Goal: Task Accomplishment & Management: Manage account settings

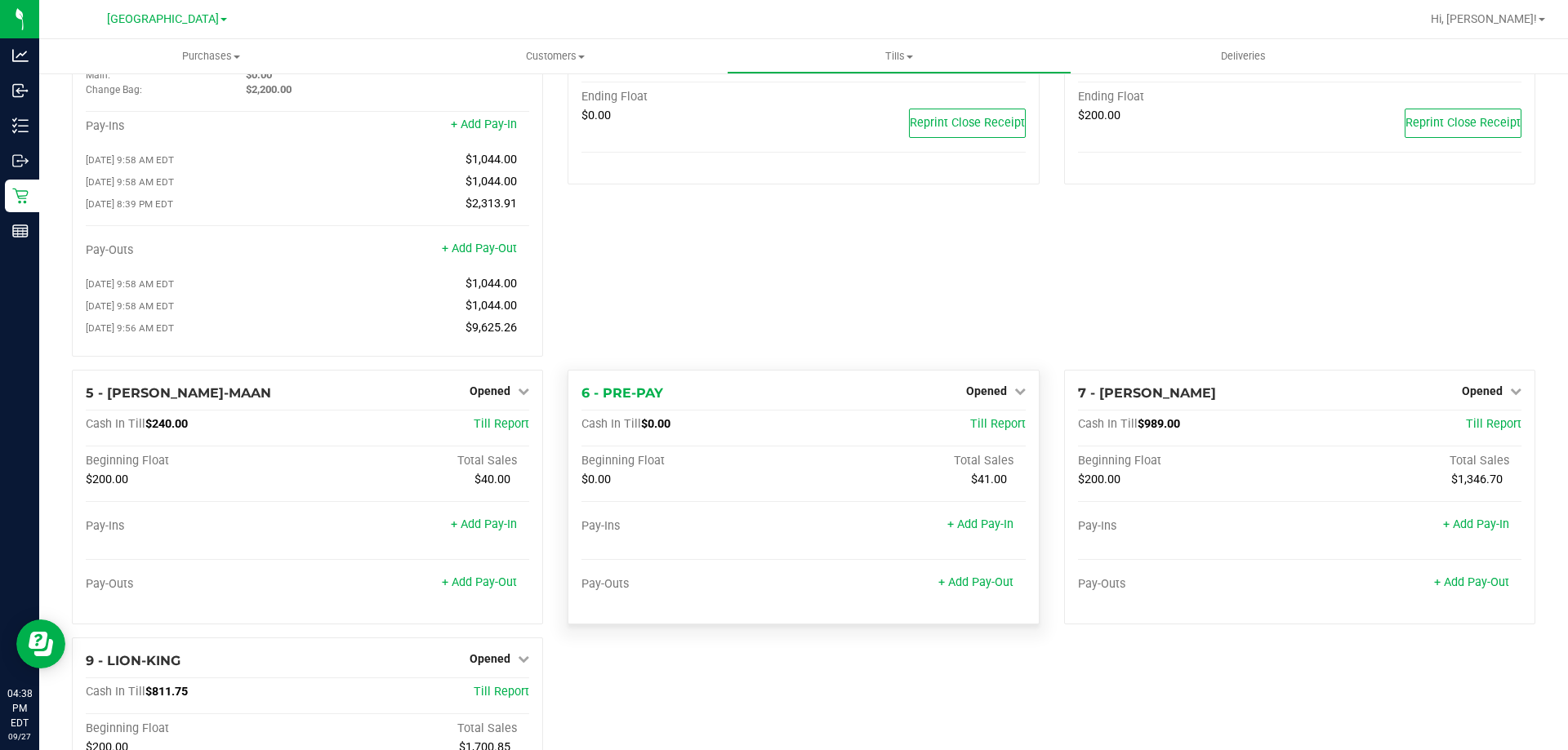
scroll to position [245, 0]
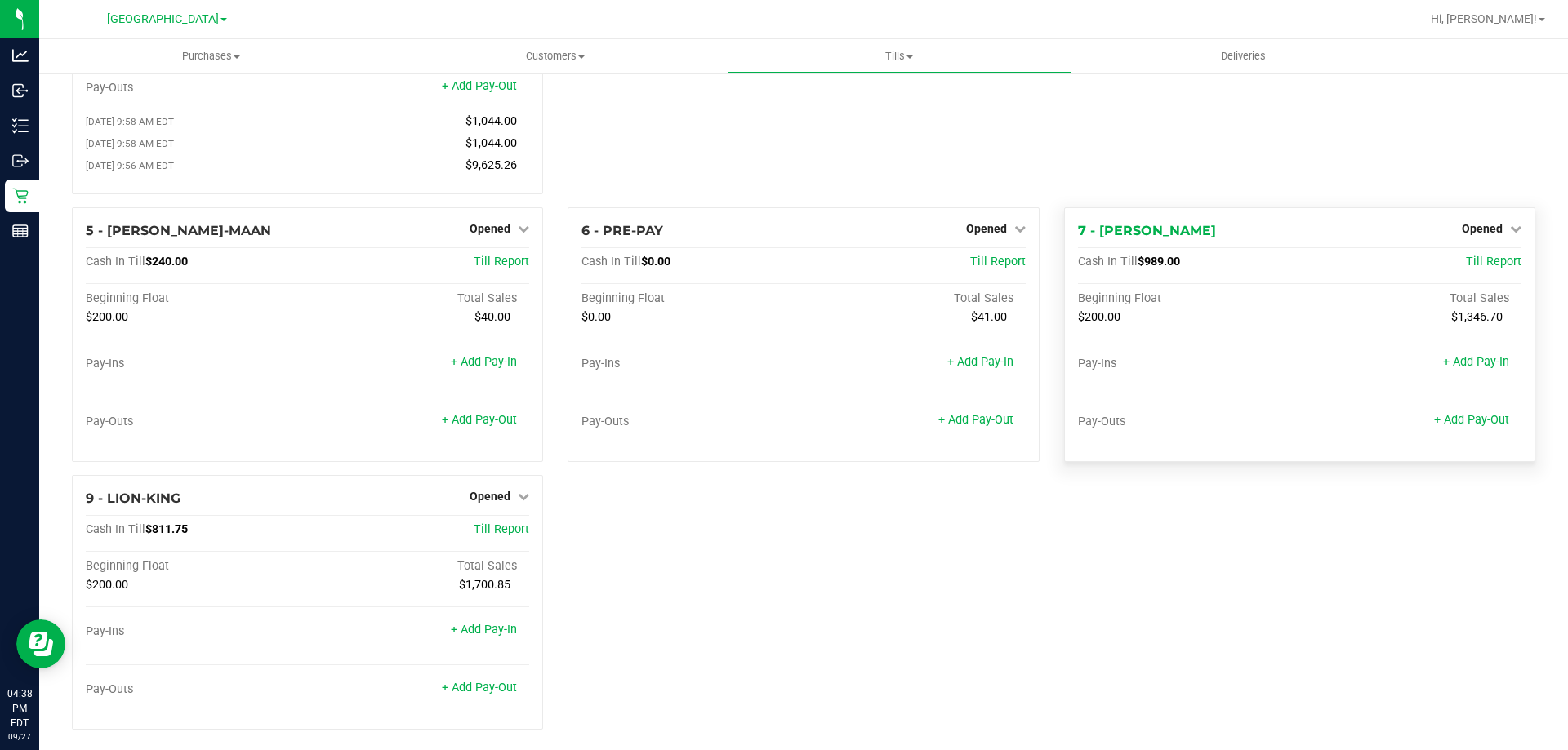
click at [1478, 223] on div "7 - [PERSON_NAME]-WONDER Opened Close Till Cash In Till $989.00 Till Report Beg…" at bounding box center [1299, 335] width 471 height 255
click at [1477, 235] on span "Opened" at bounding box center [1482, 228] width 41 height 13
click at [1477, 273] on div "Close Till" at bounding box center [1483, 262] width 121 height 20
click at [1476, 269] on link "Close Till" at bounding box center [1483, 262] width 45 height 13
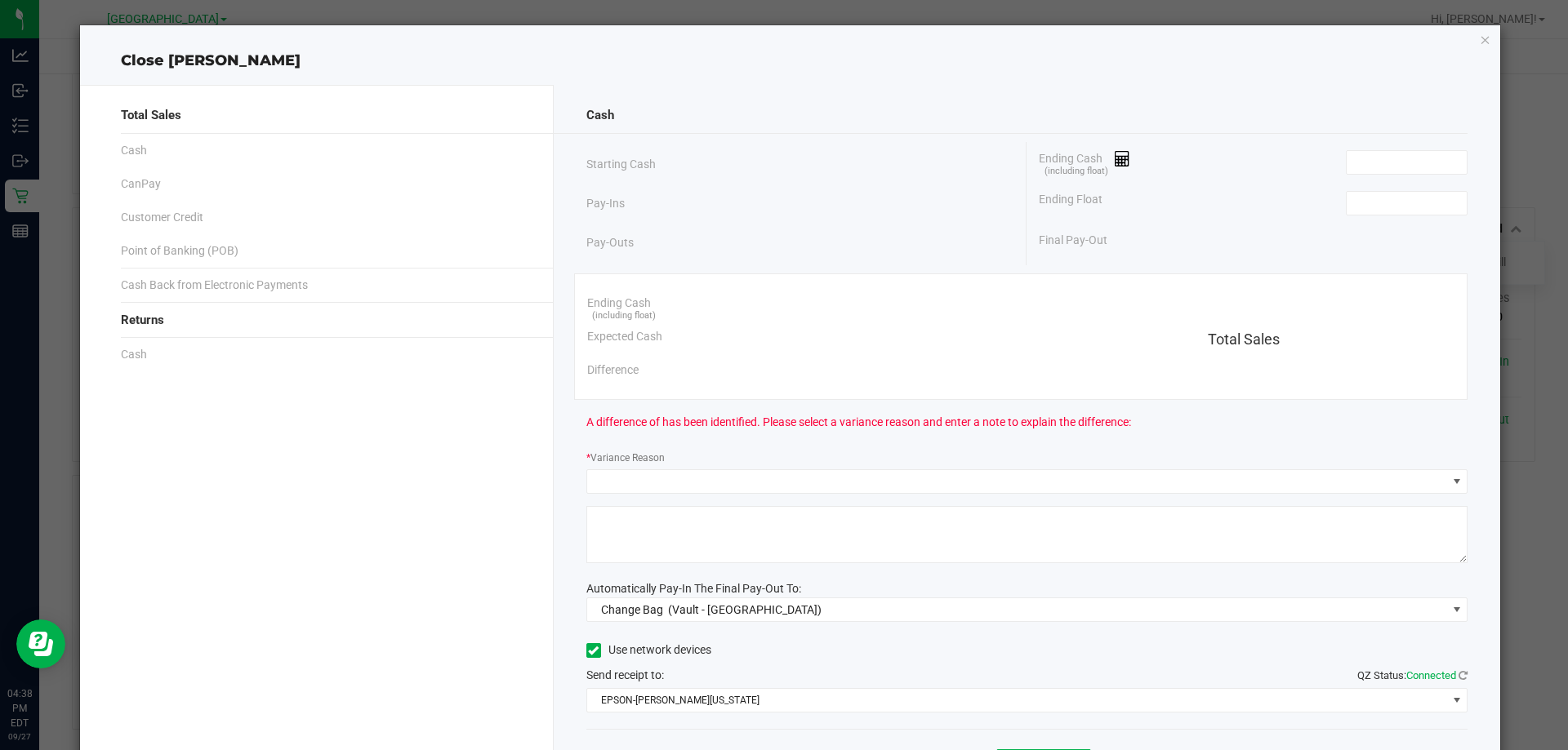
click at [1441, 217] on div "Ending Float" at bounding box center [1252, 203] width 428 height 41
click at [1439, 206] on input at bounding box center [1407, 203] width 120 height 23
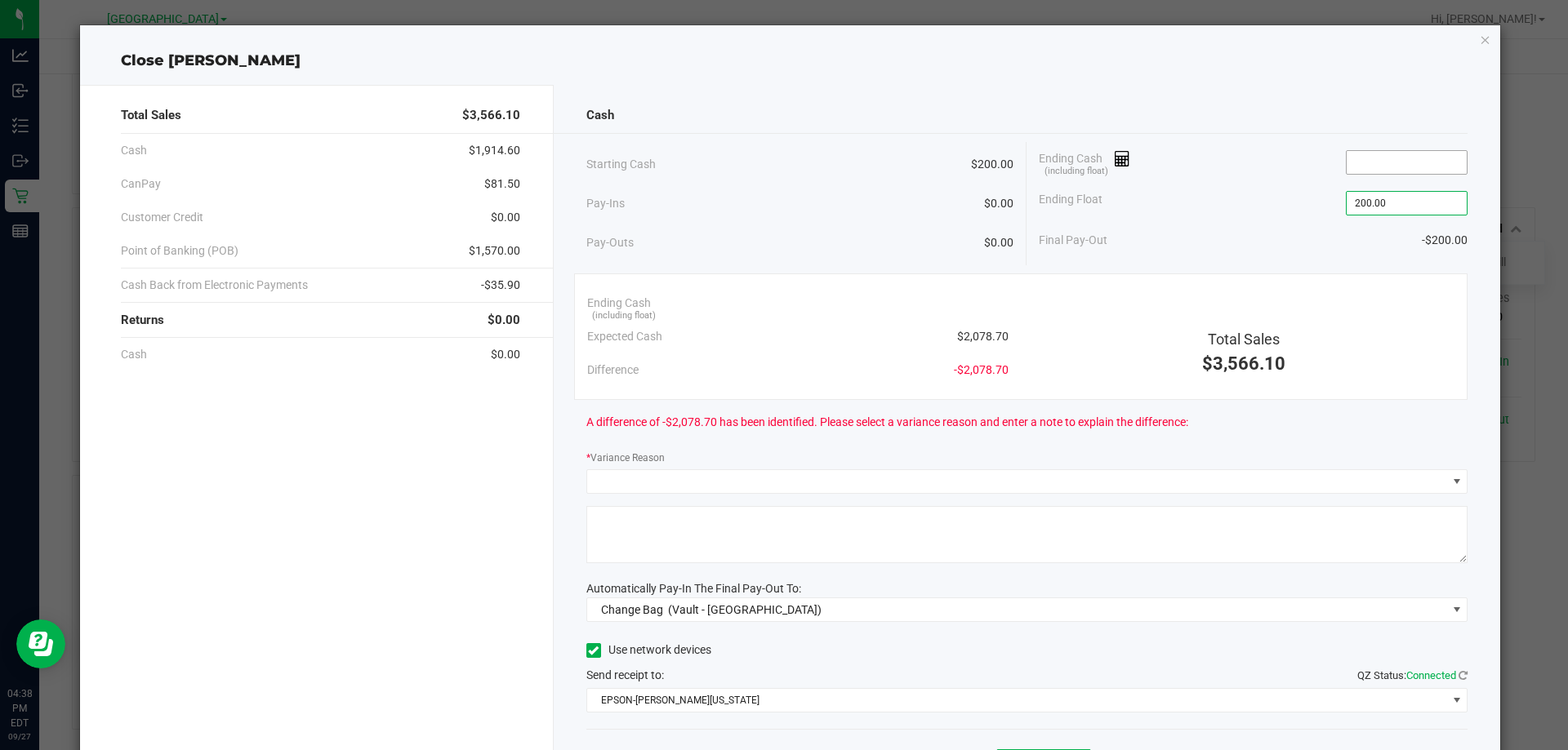
type input "$200.00"
click at [1429, 169] on input at bounding box center [1407, 162] width 120 height 23
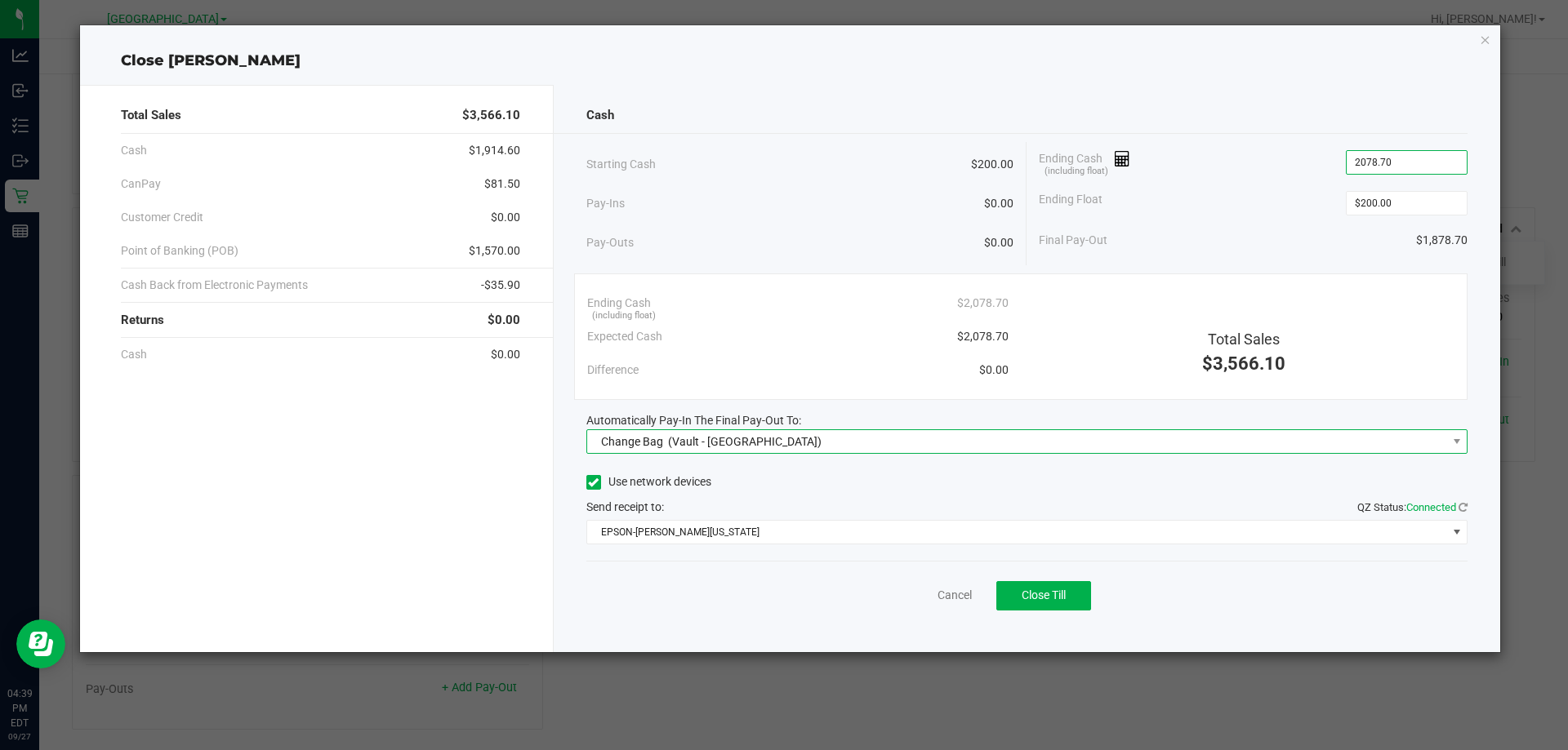
click at [929, 440] on span "Change Bag (Vault - [GEOGRAPHIC_DATA])" at bounding box center [1017, 441] width 859 height 23
type input "$2,078.70"
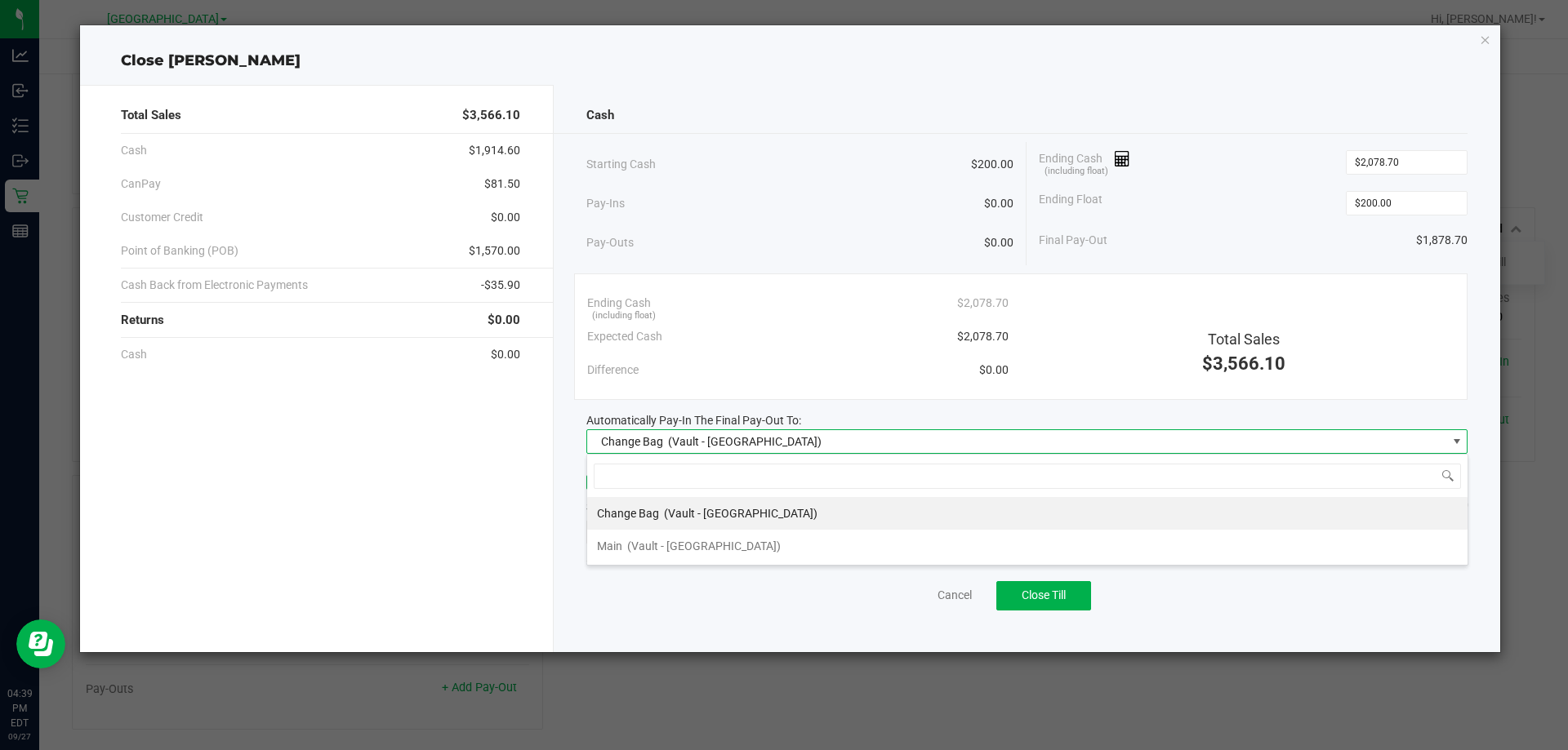
scroll to position [24, 881]
click at [887, 530] on li "Main (Vault - [GEOGRAPHIC_DATA])" at bounding box center [1027, 545] width 880 height 32
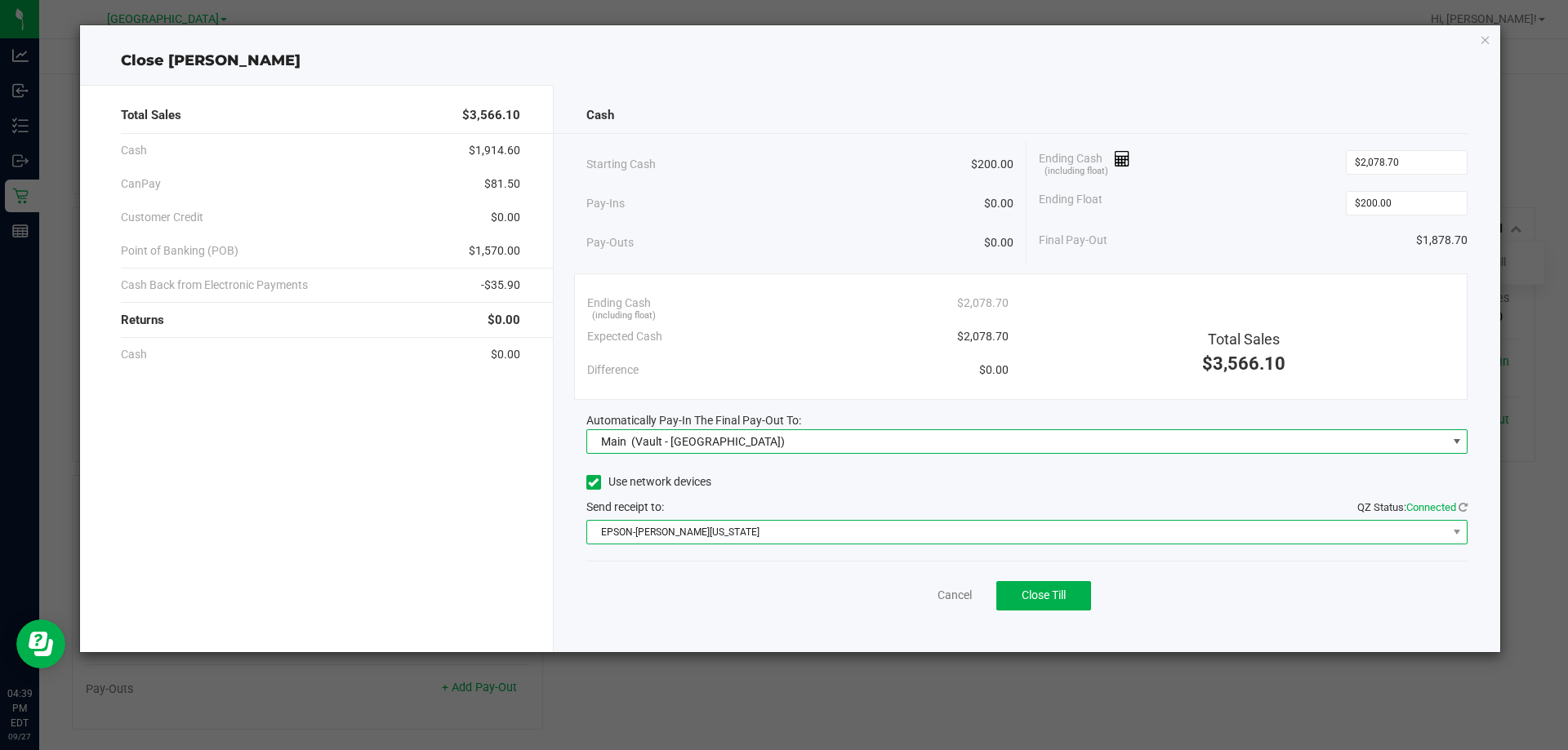
click at [898, 528] on span "EPSON-[PERSON_NAME][US_STATE]" at bounding box center [1017, 532] width 859 height 23
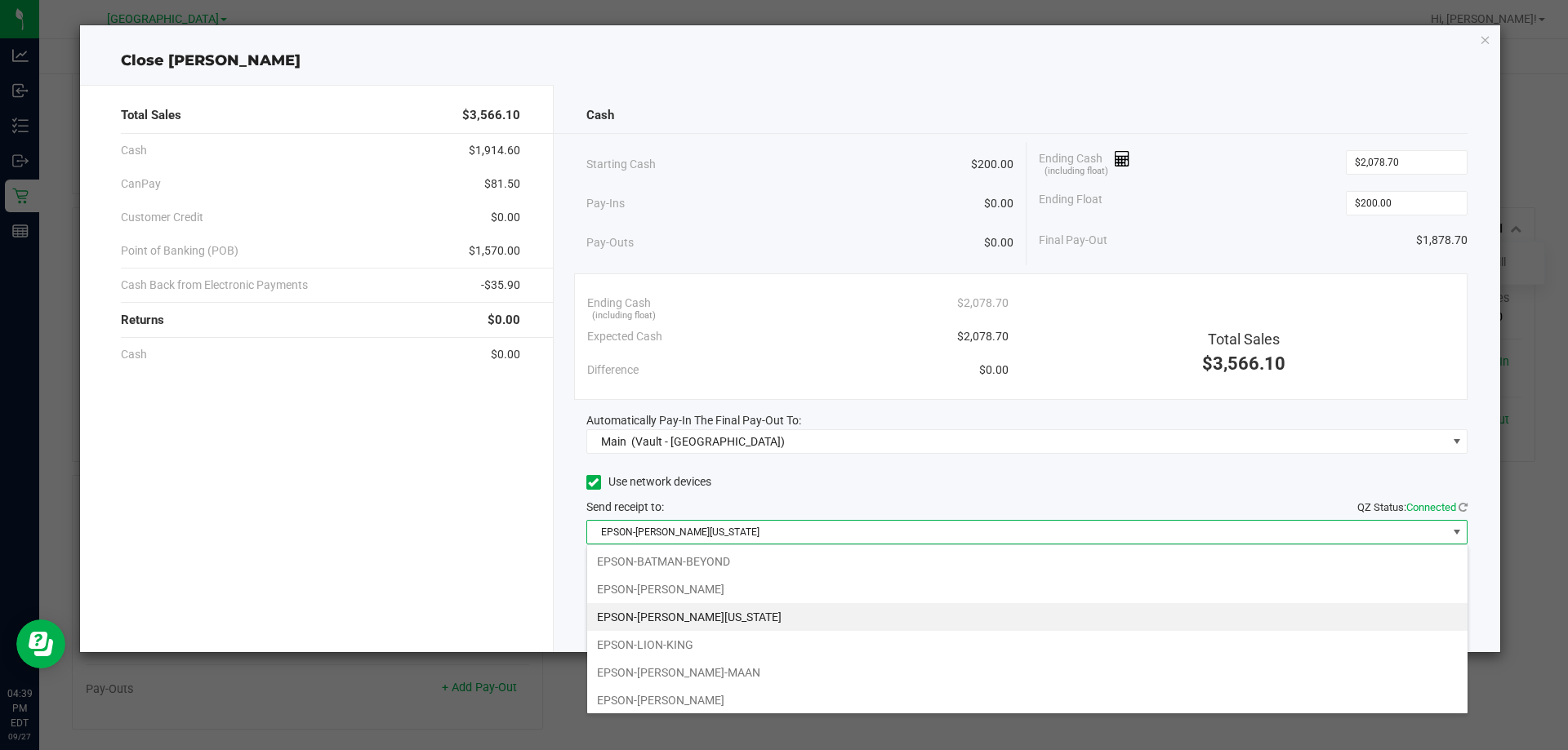
click at [433, 489] on div "Total Sales $3,566.10 Cash $1,914.60 CanPay $81.50 Customer Credit $0.00 Point …" at bounding box center [317, 368] width 474 height 567
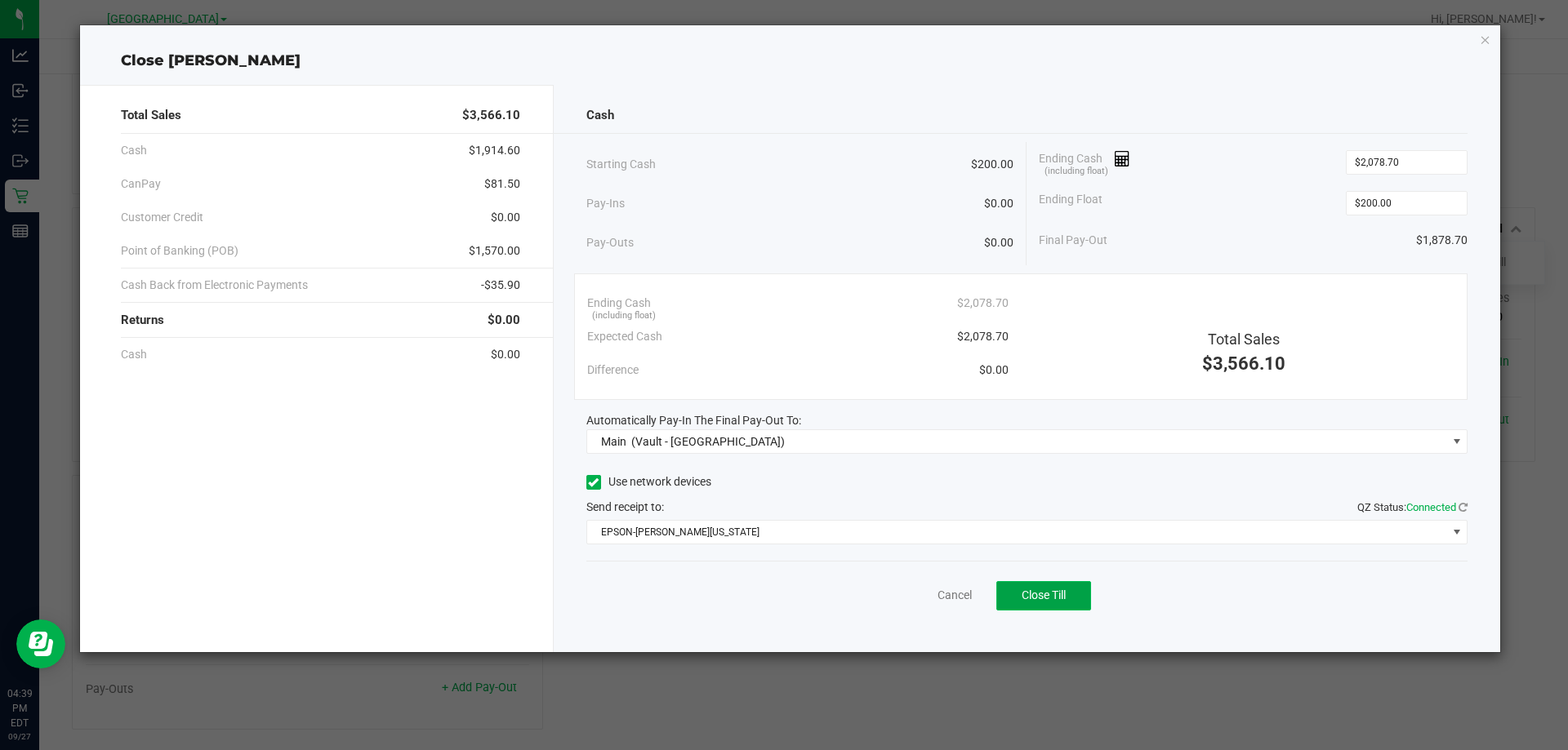
click at [1074, 603] on button "Close Till" at bounding box center [1044, 596] width 95 height 30
click at [910, 633] on div "Cash Starting Cash $200.00 Pay-Ins $0.00 Pay-Outs $0.00 Ending Cash (including …" at bounding box center [1027, 368] width 948 height 567
click at [931, 603] on link "Dismiss" at bounding box center [918, 596] width 39 height 17
